Goal: Transaction & Acquisition: Book appointment/travel/reservation

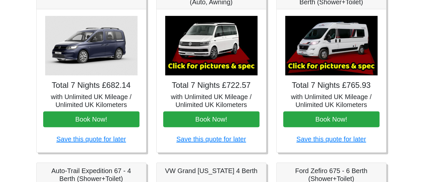
scroll to position [114, 0]
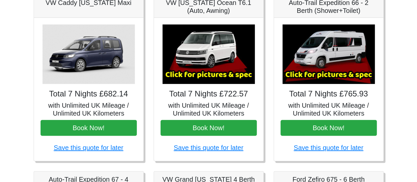
click at [320, 55] on img at bounding box center [329, 53] width 92 height 59
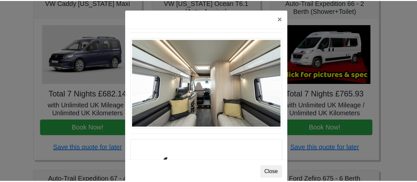
scroll to position [334, 0]
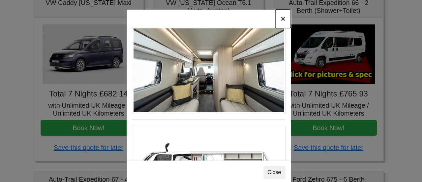
click at [281, 19] on button "×" at bounding box center [282, 19] width 15 height 18
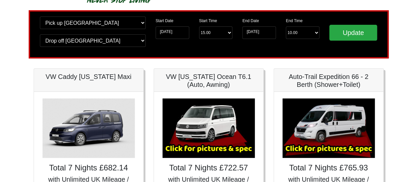
scroll to position [5, 0]
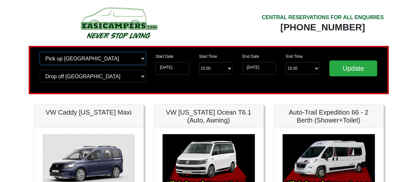
click at [142, 60] on select "Change pick up location? Pick up [GEOGRAPHIC_DATA] [GEOGRAPHIC_DATA] [GEOGRAPHI…" at bounding box center [93, 58] width 106 height 13
click at [189, 15] on div at bounding box center [119, 25] width 170 height 41
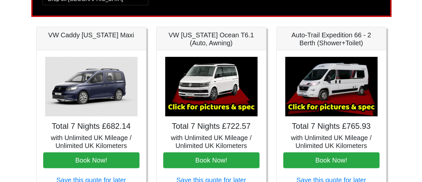
scroll to position [81, 0]
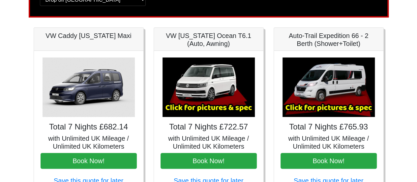
click at [90, 100] on img at bounding box center [89, 86] width 92 height 59
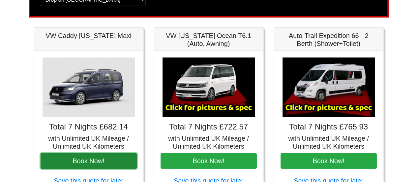
click at [91, 161] on button "Book Now!" at bounding box center [89, 161] width 96 height 16
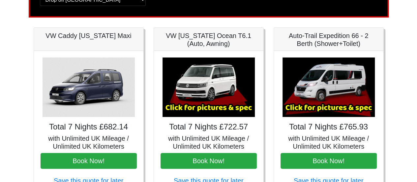
click at [202, 89] on img at bounding box center [209, 86] width 92 height 59
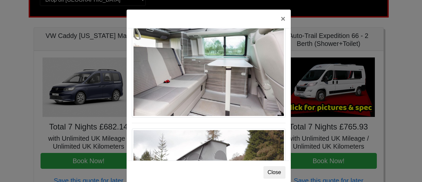
scroll to position [562, 0]
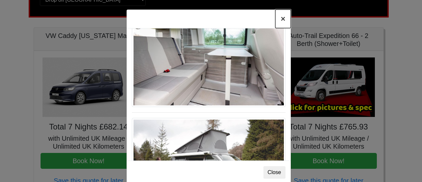
drag, startPoint x: 286, startPoint y: 116, endPoint x: 280, endPoint y: 19, distance: 97.4
click at [280, 19] on button "×" at bounding box center [282, 19] width 15 height 18
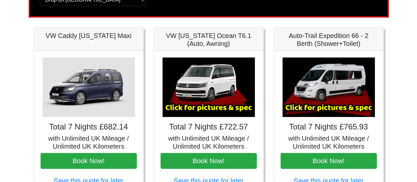
click at [347, 87] on img at bounding box center [329, 86] width 92 height 59
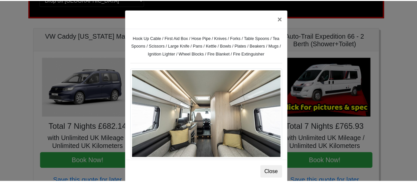
scroll to position [72, 0]
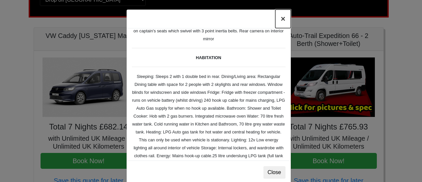
click at [280, 18] on button "×" at bounding box center [282, 19] width 15 height 18
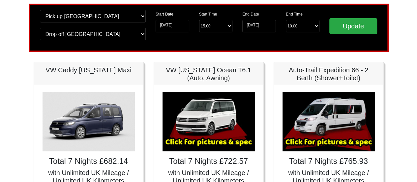
scroll to position [53, 0]
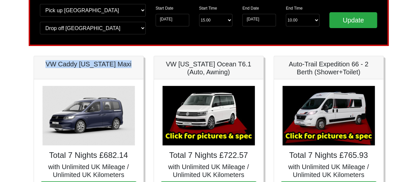
drag, startPoint x: 50, startPoint y: 64, endPoint x: 132, endPoint y: 60, distance: 81.5
click at [132, 60] on h5 "VW Caddy [US_STATE] Maxi" at bounding box center [89, 64] width 96 height 8
copy h5 "VW Caddy [US_STATE] Maxi"
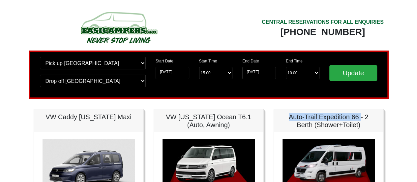
drag, startPoint x: 288, startPoint y: 117, endPoint x: 362, endPoint y: 116, distance: 74.2
click at [362, 116] on h5 "Auto-Trail Expedition 66 - 2 Berth (Shower+Toilet)" at bounding box center [329, 121] width 96 height 16
copy h5 "Auto-Trail Expedition 66"
